Goal: Transaction & Acquisition: Purchase product/service

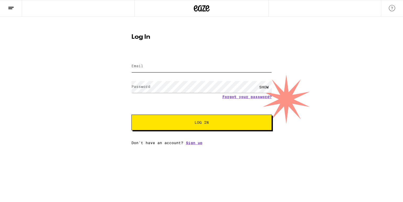
type input "[EMAIL_ADDRESS][DOMAIN_NAME]"
click at [210, 126] on button "Log In" at bounding box center [202, 123] width 141 height 16
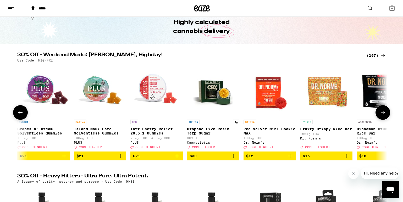
scroll to position [0, 571]
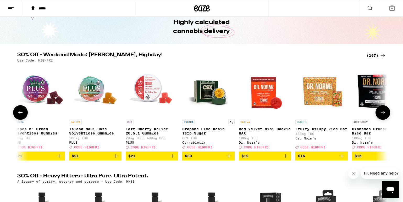
click at [146, 159] on span "$21" at bounding box center [151, 156] width 47 height 6
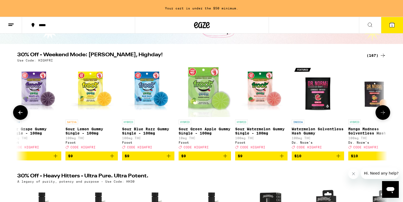
scroll to position [0, 1178]
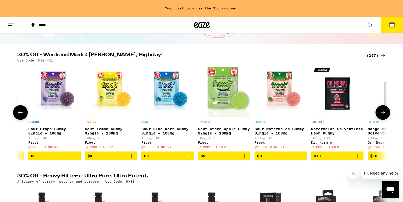
click at [171, 159] on span "$9" at bounding box center [167, 156] width 47 height 6
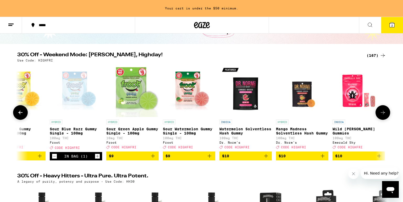
scroll to position [0, 1293]
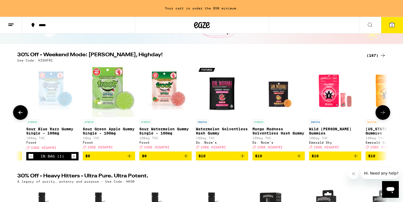
click at [221, 159] on span "$10" at bounding box center [222, 156] width 47 height 6
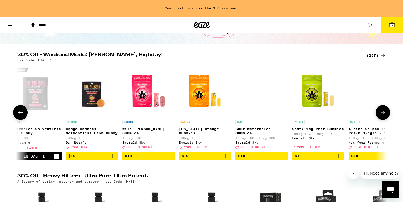
scroll to position [0, 1488]
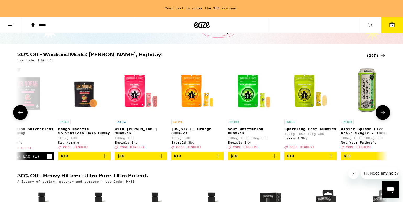
click at [242, 159] on span "$10" at bounding box center [254, 156] width 47 height 6
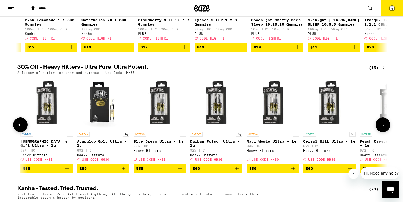
scroll to position [0, 480]
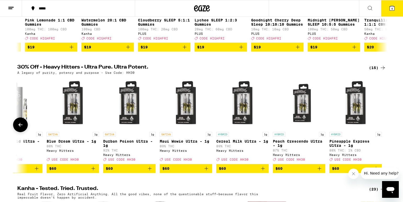
click at [244, 172] on span "$60" at bounding box center [242, 169] width 47 height 6
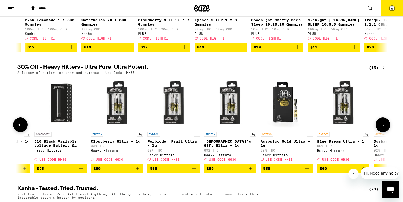
scroll to position [0, 208]
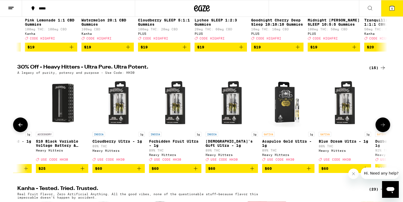
click at [174, 172] on span "$60" at bounding box center [175, 169] width 47 height 6
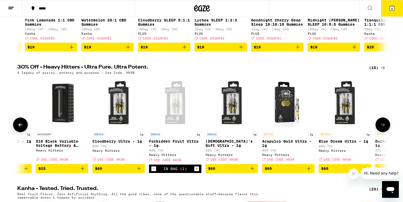
click at [59, 172] on span "$25" at bounding box center [62, 169] width 47 height 6
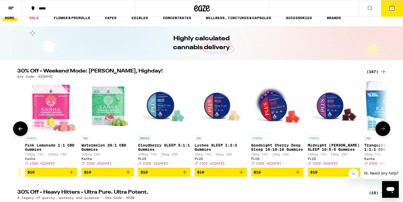
scroll to position [0, 0]
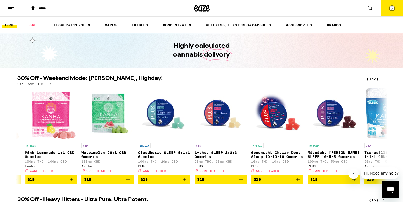
click at [392, 9] on span "7" at bounding box center [393, 8] width 2 height 3
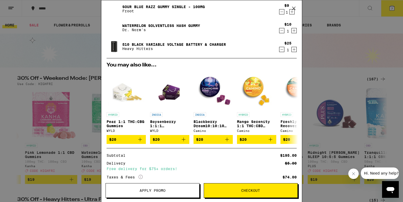
scroll to position [137, 0]
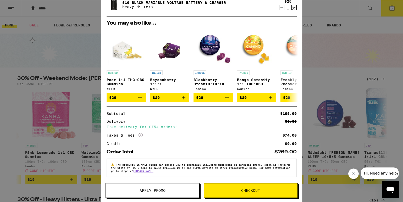
click at [161, 195] on button "Apply Promo" at bounding box center [153, 191] width 94 height 15
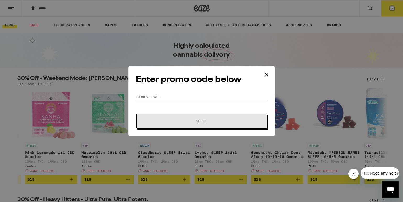
click at [151, 96] on input "Promo Code" at bounding box center [202, 97] width 132 height 8
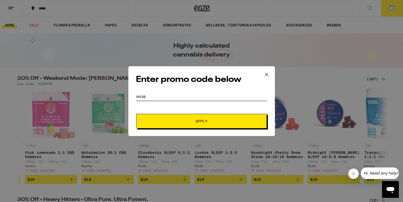
type input "hh30"
click at [179, 117] on button "Apply" at bounding box center [202, 121] width 131 height 15
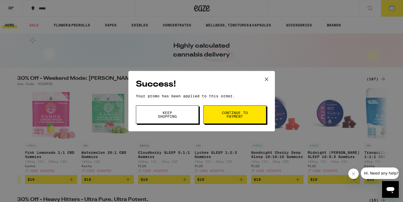
click at [220, 113] on button "Continue to payment" at bounding box center [235, 115] width 63 height 18
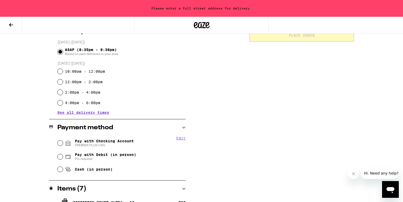
scroll to position [143, 0]
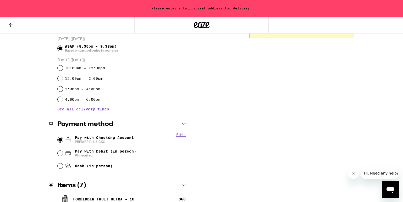
drag, startPoint x: 60, startPoint y: 141, endPoint x: 76, endPoint y: 138, distance: 16.8
click at [60, 141] on input "Pay with Checking Account PREMIER PLUS CKG" at bounding box center [60, 139] width 5 height 5
radio input "true"
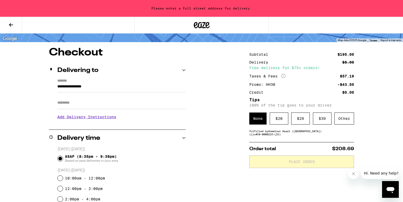
scroll to position [33, 0]
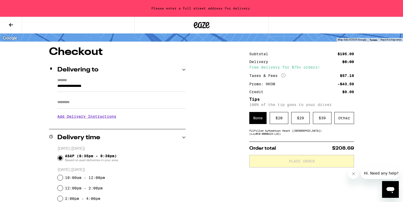
click at [69, 85] on input "**********" at bounding box center [121, 87] width 128 height 9
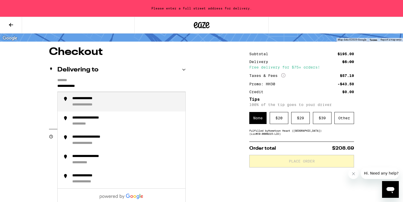
click at [83, 101] on div "**********" at bounding box center [90, 98] width 36 height 5
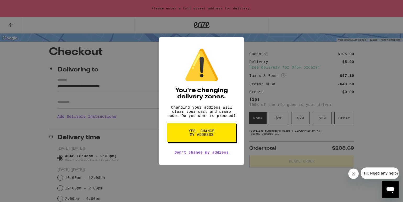
click at [198, 134] on span "Yes, change my address" at bounding box center [201, 132] width 27 height 7
type input "**********"
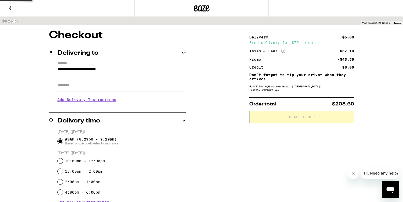
scroll to position [17, 0]
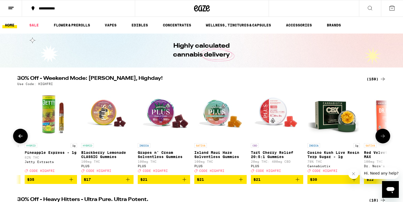
scroll to position [0, 447]
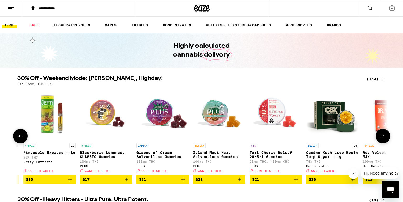
click at [274, 182] on span "$21" at bounding box center [275, 180] width 47 height 6
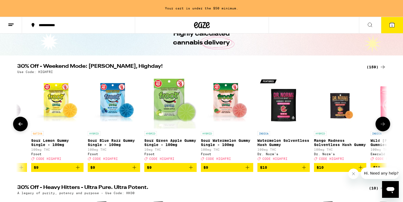
scroll to position [0, 1247]
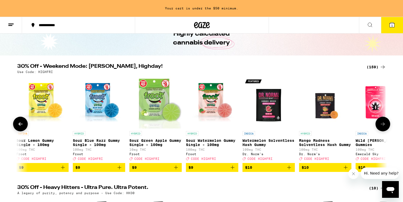
click at [261, 171] on span "$10" at bounding box center [268, 168] width 47 height 6
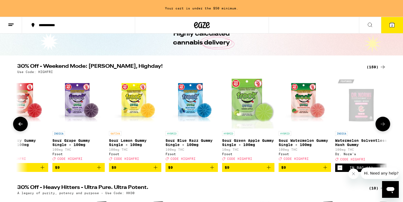
scroll to position [0, 1141]
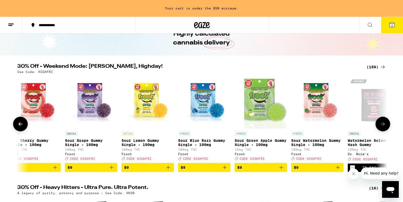
click at [200, 171] on span "$9" at bounding box center [204, 168] width 47 height 6
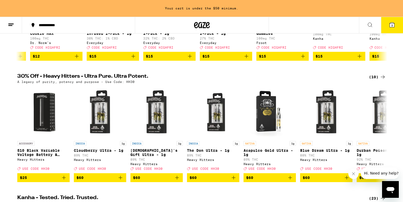
scroll to position [181, 0]
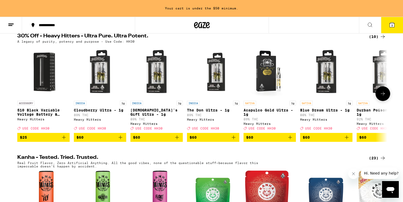
click at [206, 141] on span "$60" at bounding box center [213, 137] width 47 height 6
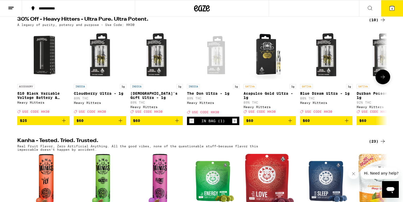
scroll to position [164, 0]
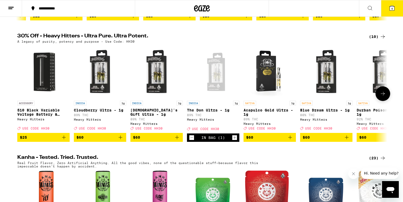
click at [47, 141] on span "$25" at bounding box center [43, 137] width 47 height 6
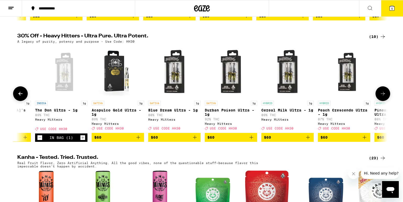
scroll to position [0, 197]
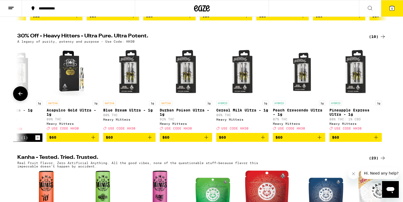
click at [230, 141] on span "$60" at bounding box center [242, 137] width 47 height 6
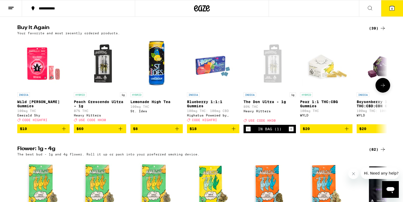
scroll to position [0, 1]
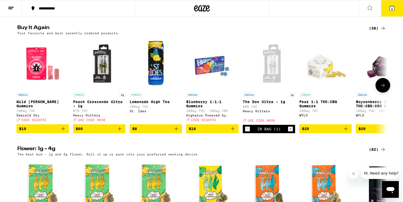
click at [152, 132] on span "$8" at bounding box center [155, 129] width 47 height 6
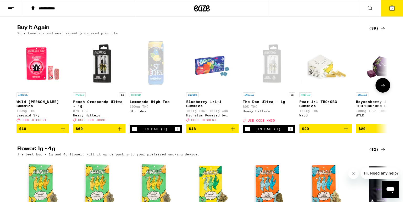
click at [178, 132] on icon "Increment" at bounding box center [177, 129] width 5 height 6
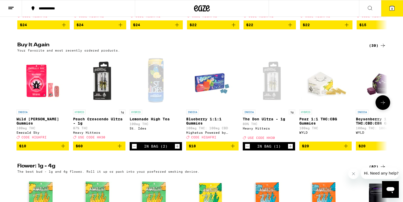
scroll to position [395, 0]
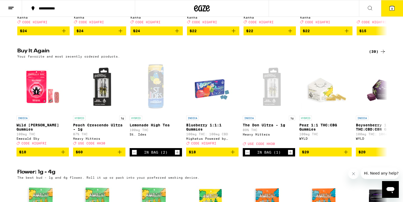
click at [390, 8] on icon at bounding box center [392, 8] width 5 height 5
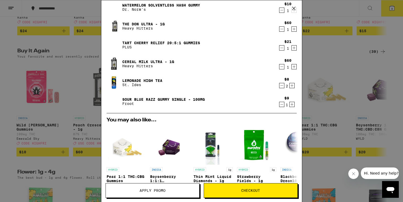
scroll to position [37, 0]
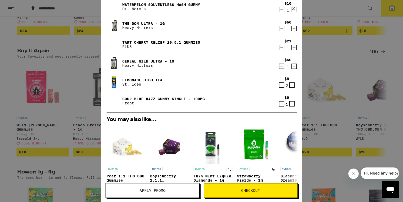
click at [187, 192] on span "Apply Promo" at bounding box center [153, 191] width 94 height 4
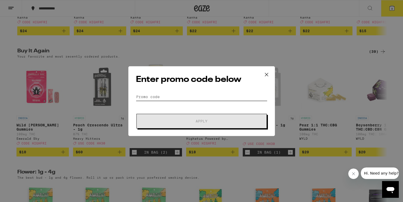
click at [161, 97] on input "Promo Code" at bounding box center [202, 97] width 132 height 8
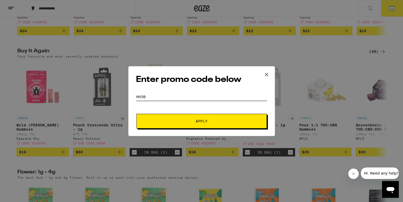
type input "hh30"
click at [187, 117] on button "Apply" at bounding box center [202, 121] width 131 height 15
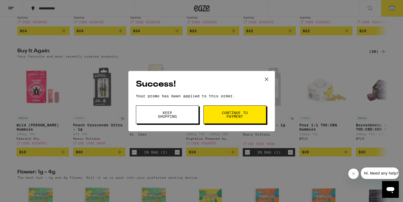
click at [225, 116] on span "Continue to payment" at bounding box center [235, 114] width 27 height 7
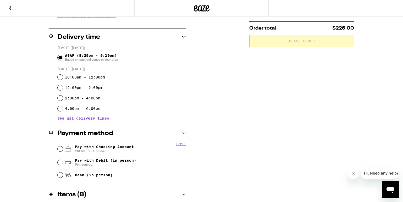
scroll to position [120, 0]
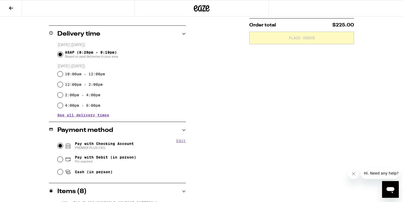
click at [62, 144] on input "Pay with Checking Account PREMIER PLUS CKG" at bounding box center [60, 145] width 5 height 5
radio input "true"
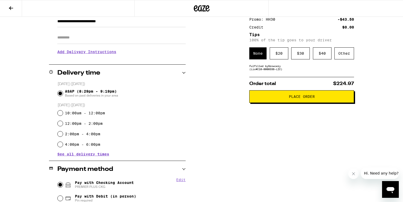
scroll to position [82, 0]
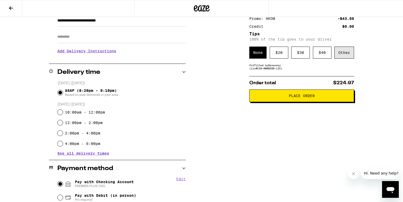
click at [345, 57] on div "Other" at bounding box center [345, 53] width 20 height 12
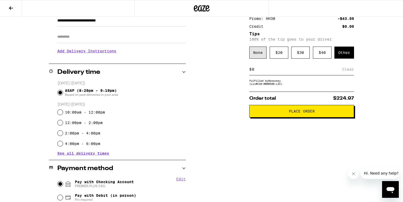
click at [256, 53] on div "None" at bounding box center [258, 53] width 17 height 12
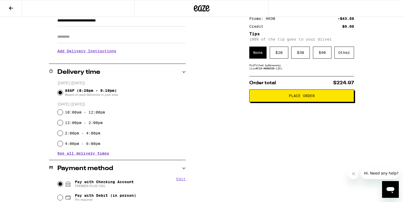
click at [283, 95] on button "Place Order" at bounding box center [302, 96] width 105 height 13
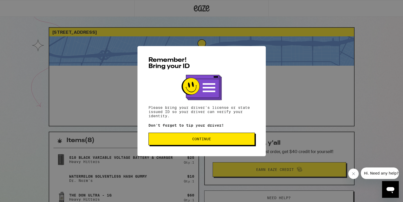
click at [204, 141] on span "Continue" at bounding box center [201, 139] width 19 height 4
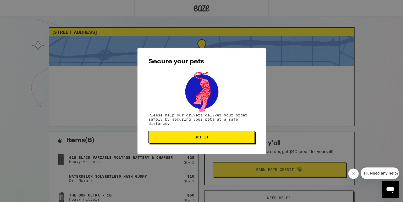
click at [209, 139] on span "Got it" at bounding box center [202, 138] width 98 height 4
